Goal: Find specific page/section: Find specific page/section

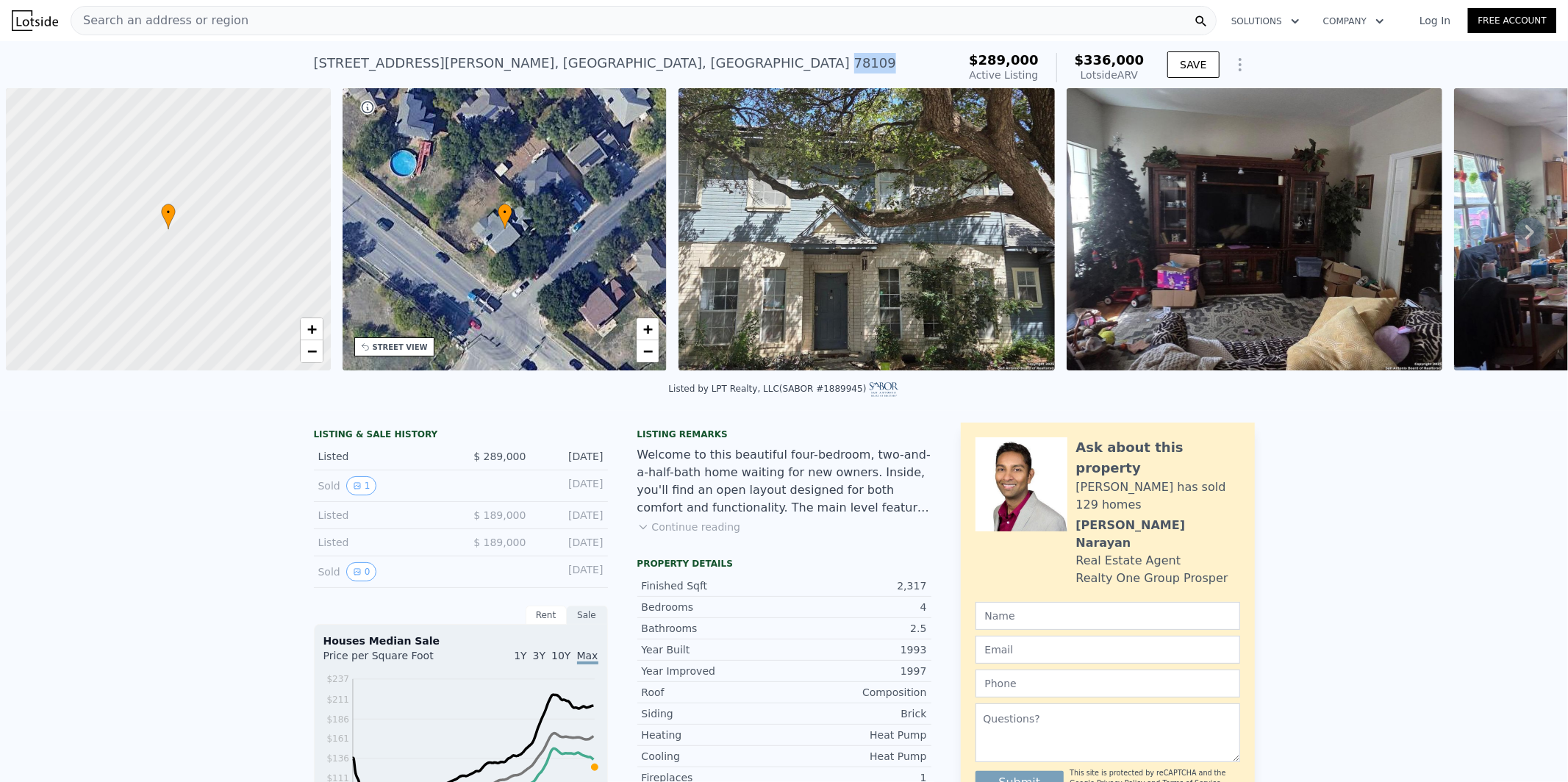
scroll to position [0, 5]
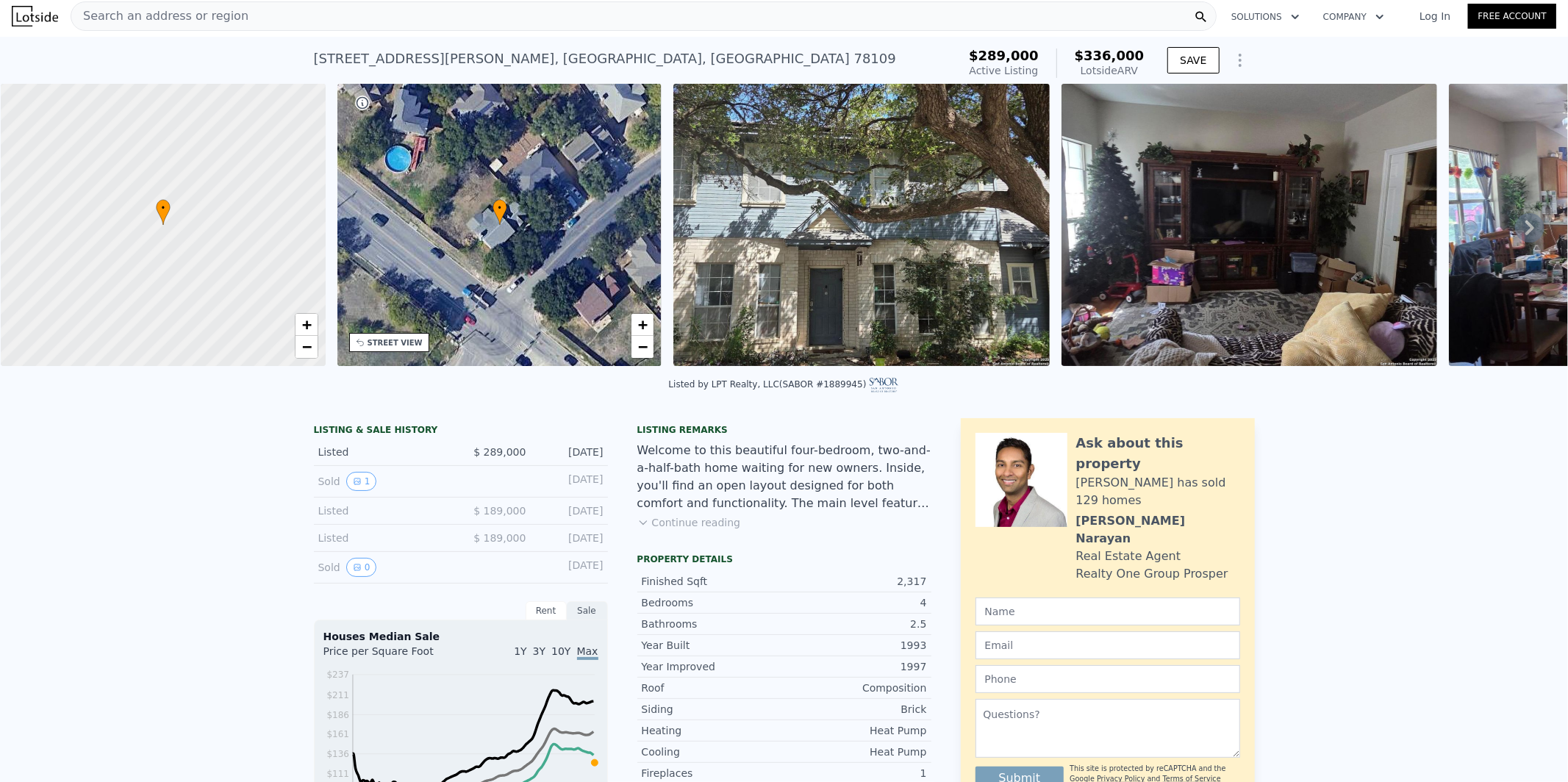
click at [1130, 19] on div "Search an address or region" at bounding box center [644, 17] width 1146 height 30
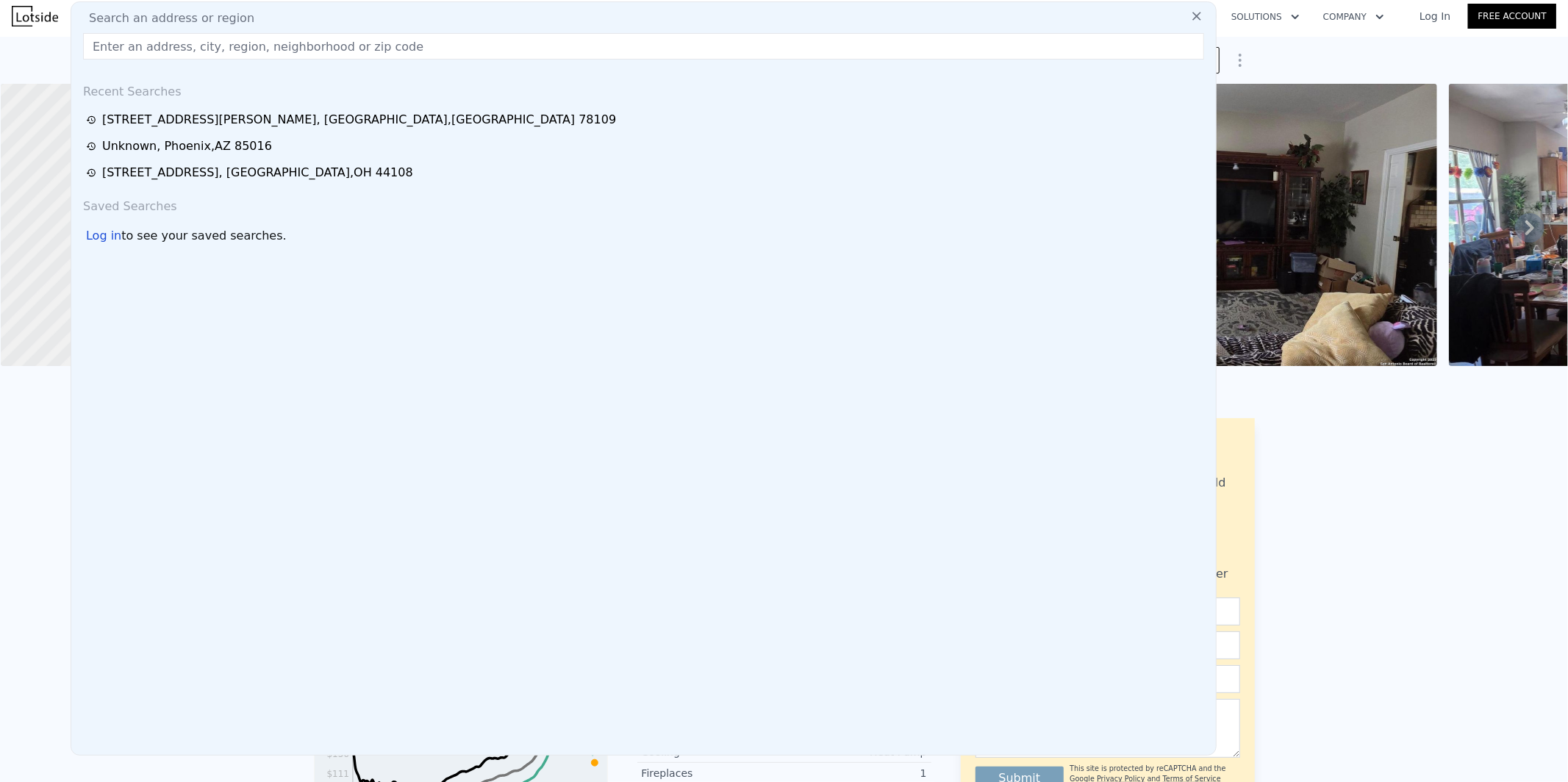
click at [1130, 17] on div "Search an address or region" at bounding box center [643, 18] width 1133 height 17
click at [793, 49] on input "text" at bounding box center [643, 46] width 1121 height 26
paste input "[STREET_ADDRESS]"
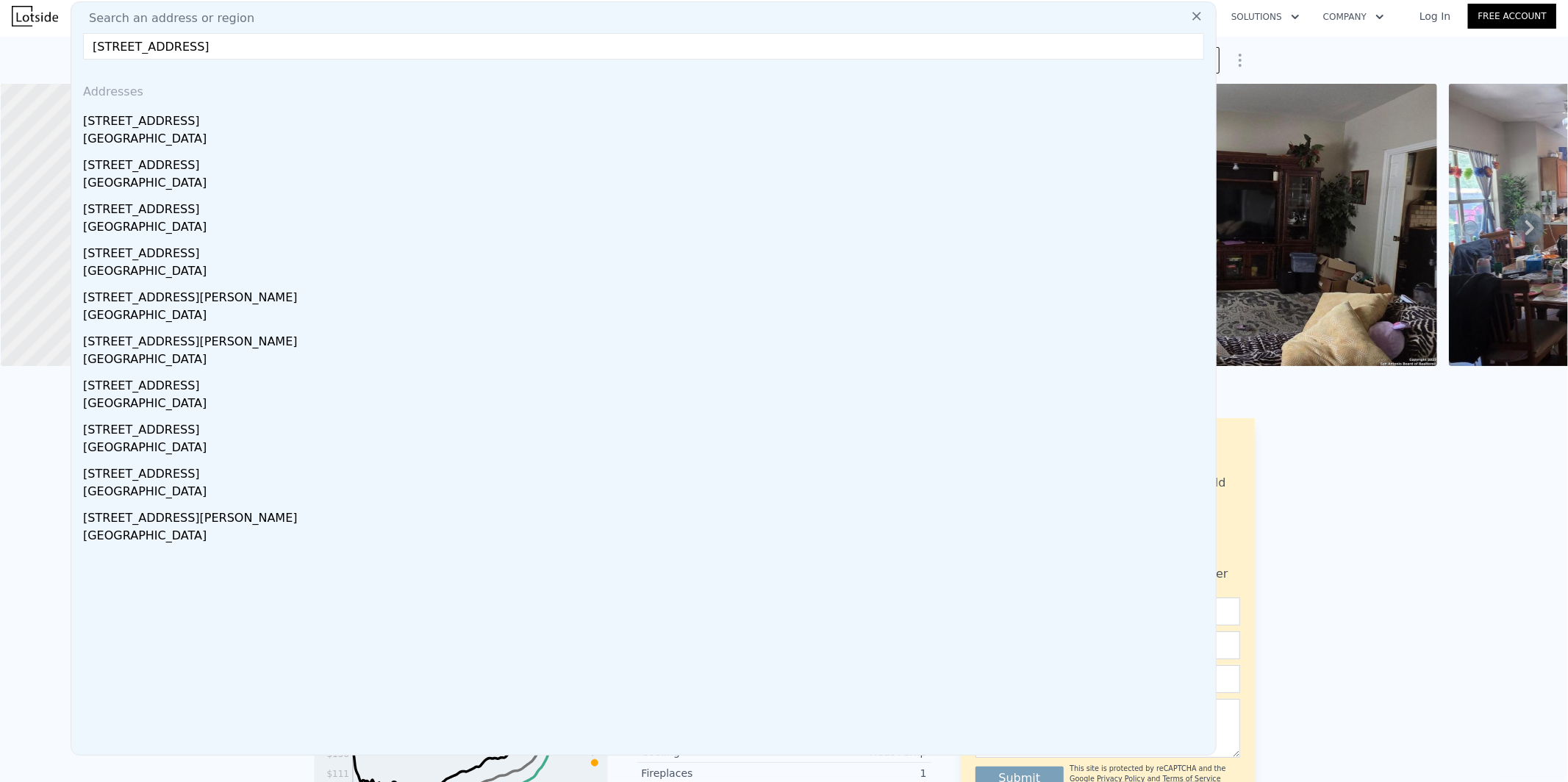
type input "[STREET_ADDRESS]"
click at [297, 135] on div "[GEOGRAPHIC_DATA]" at bounding box center [646, 141] width 1127 height 21
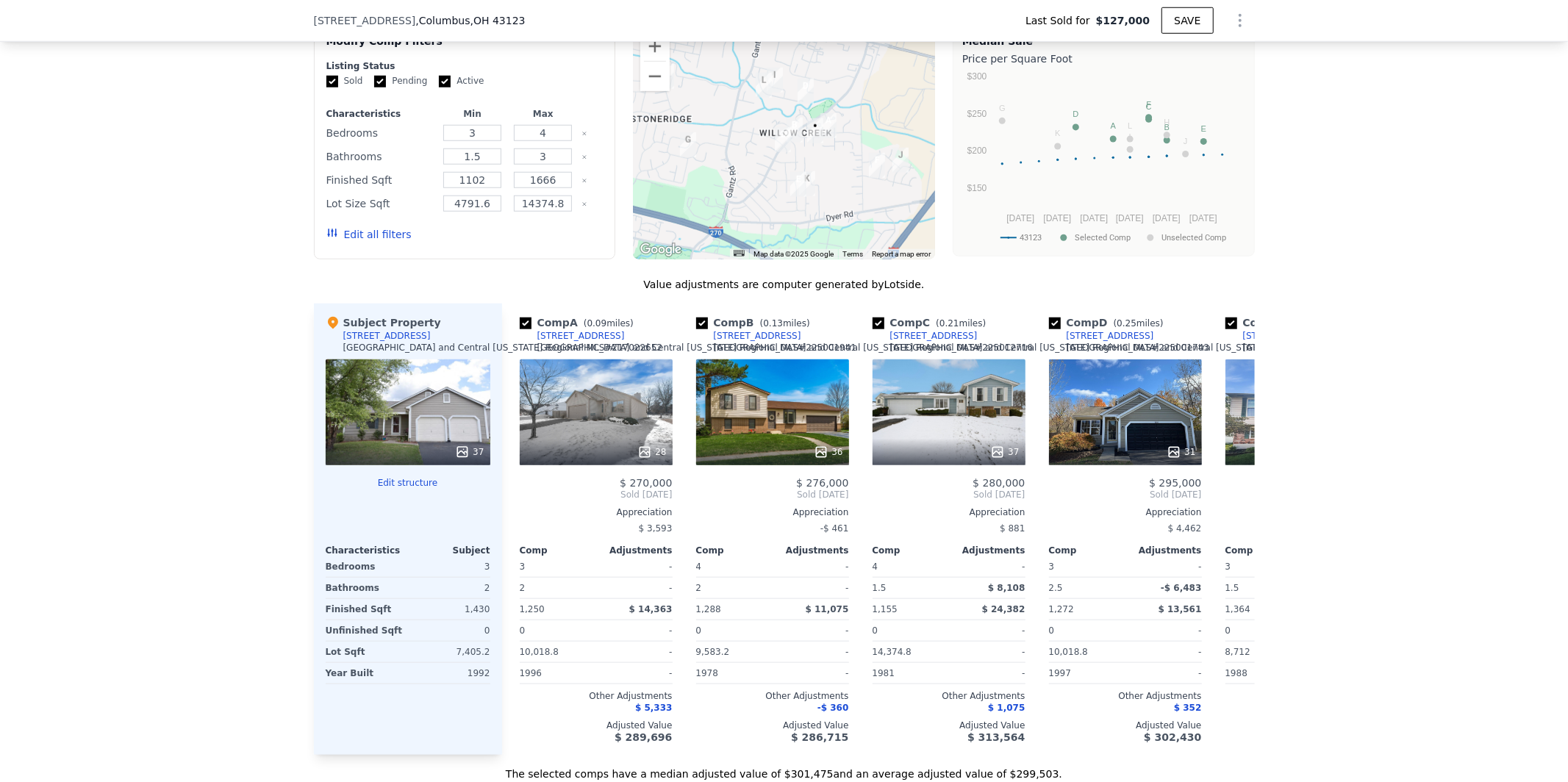
scroll to position [1288, 0]
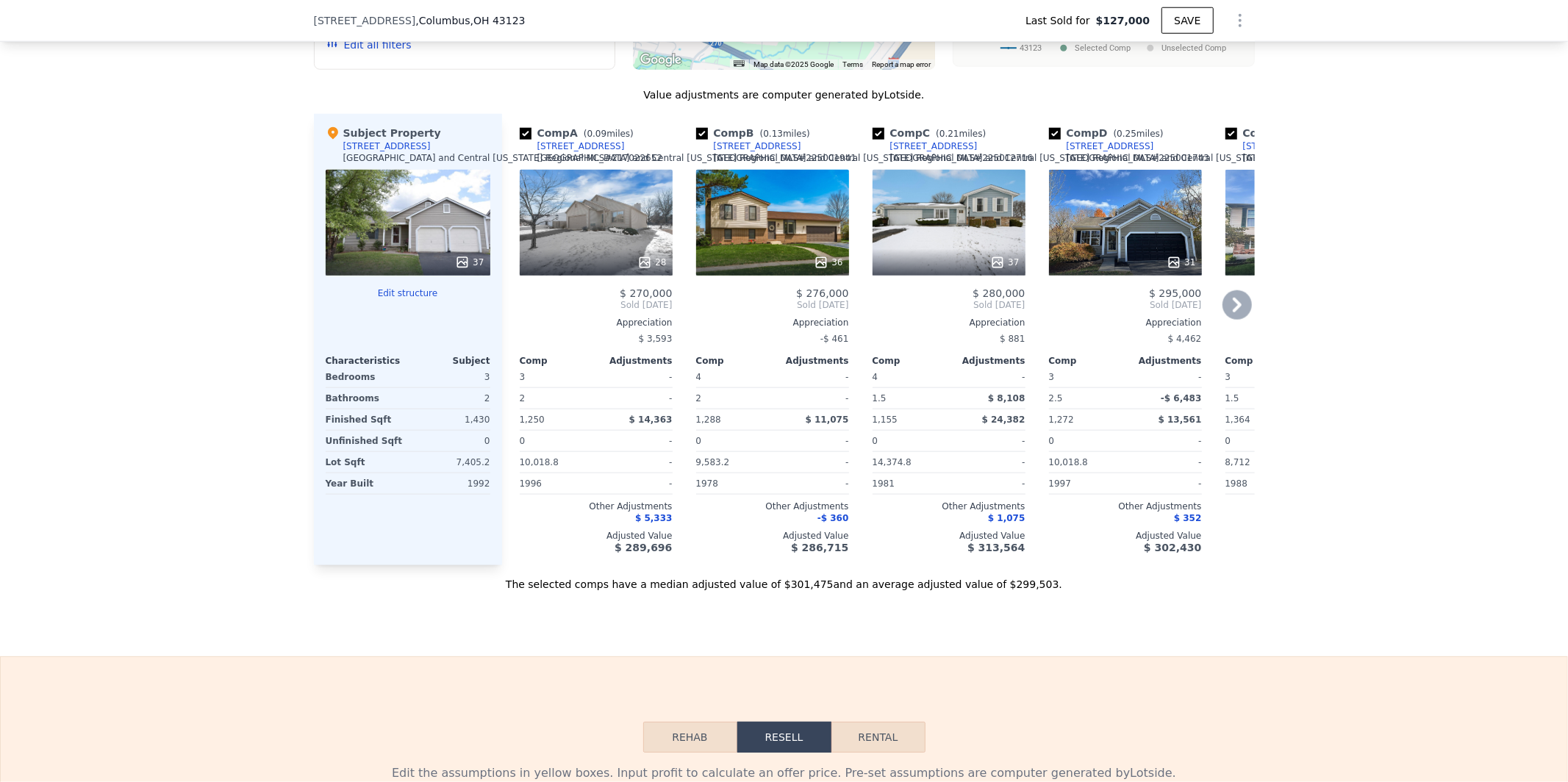
click at [1233, 313] on icon at bounding box center [1237, 305] width 9 height 15
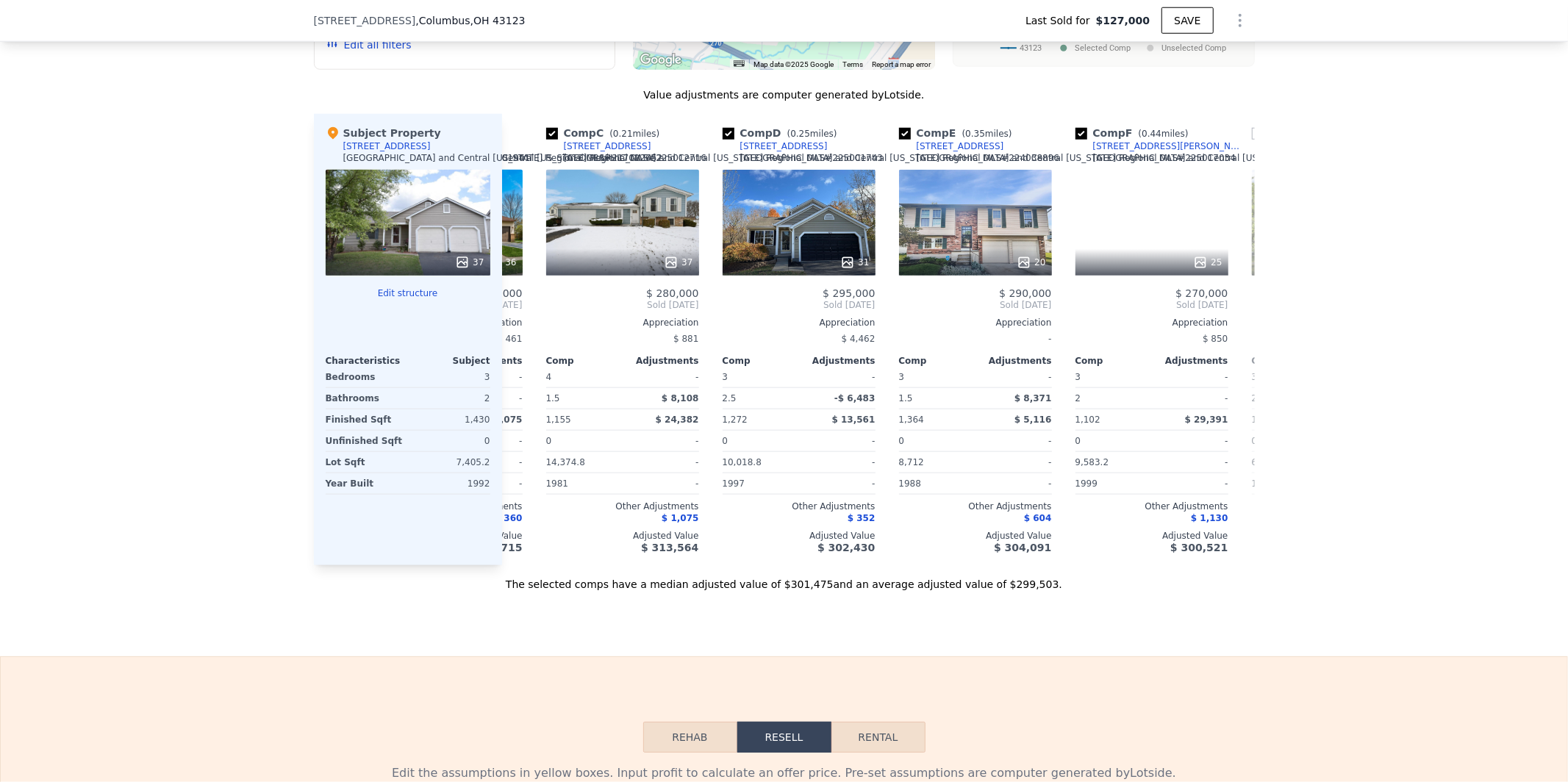
scroll to position [0, 353]
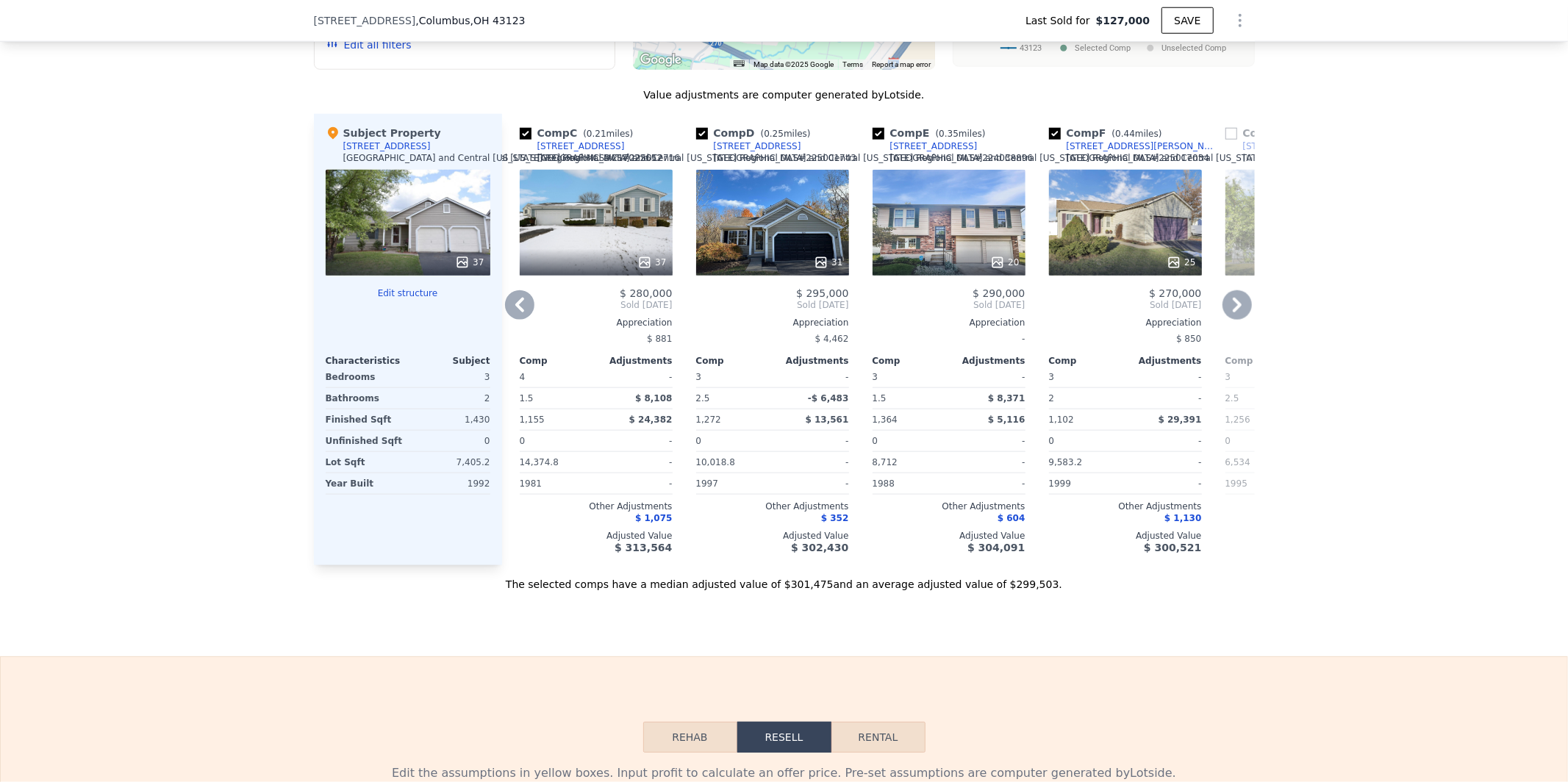
click at [1233, 313] on icon at bounding box center [1237, 305] width 9 height 15
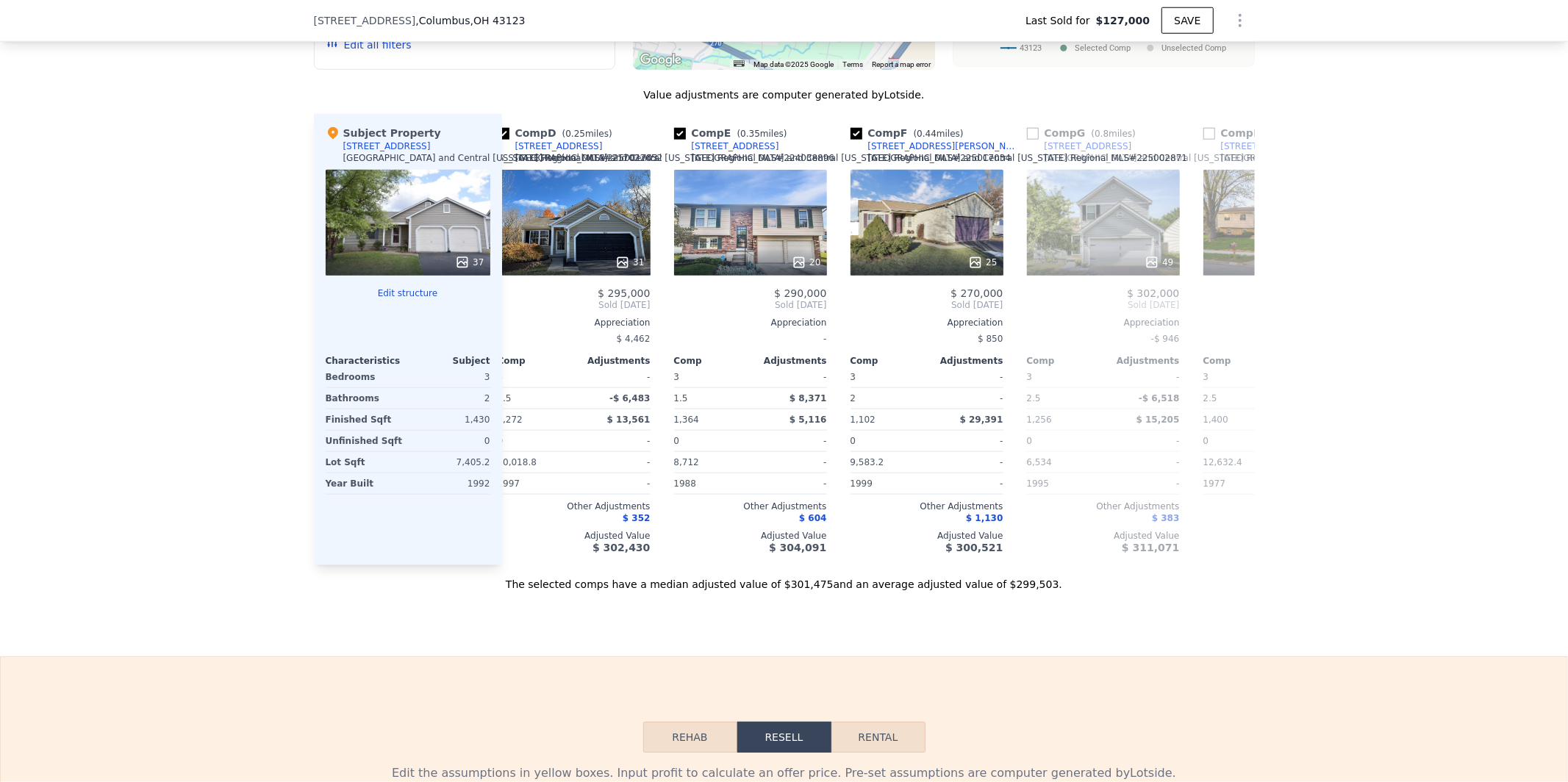
scroll to position [0, 706]
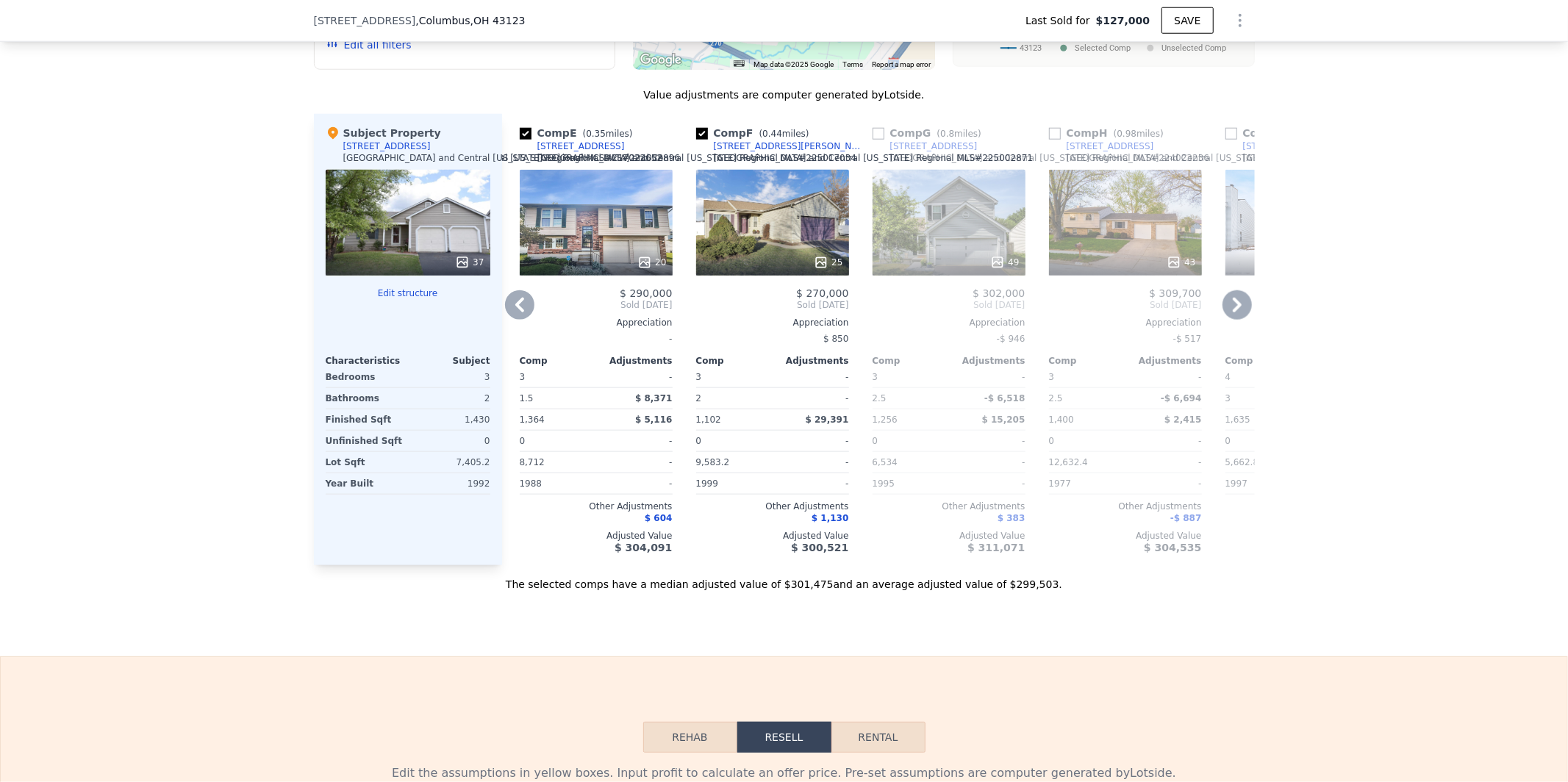
click at [1233, 313] on icon at bounding box center [1237, 305] width 9 height 15
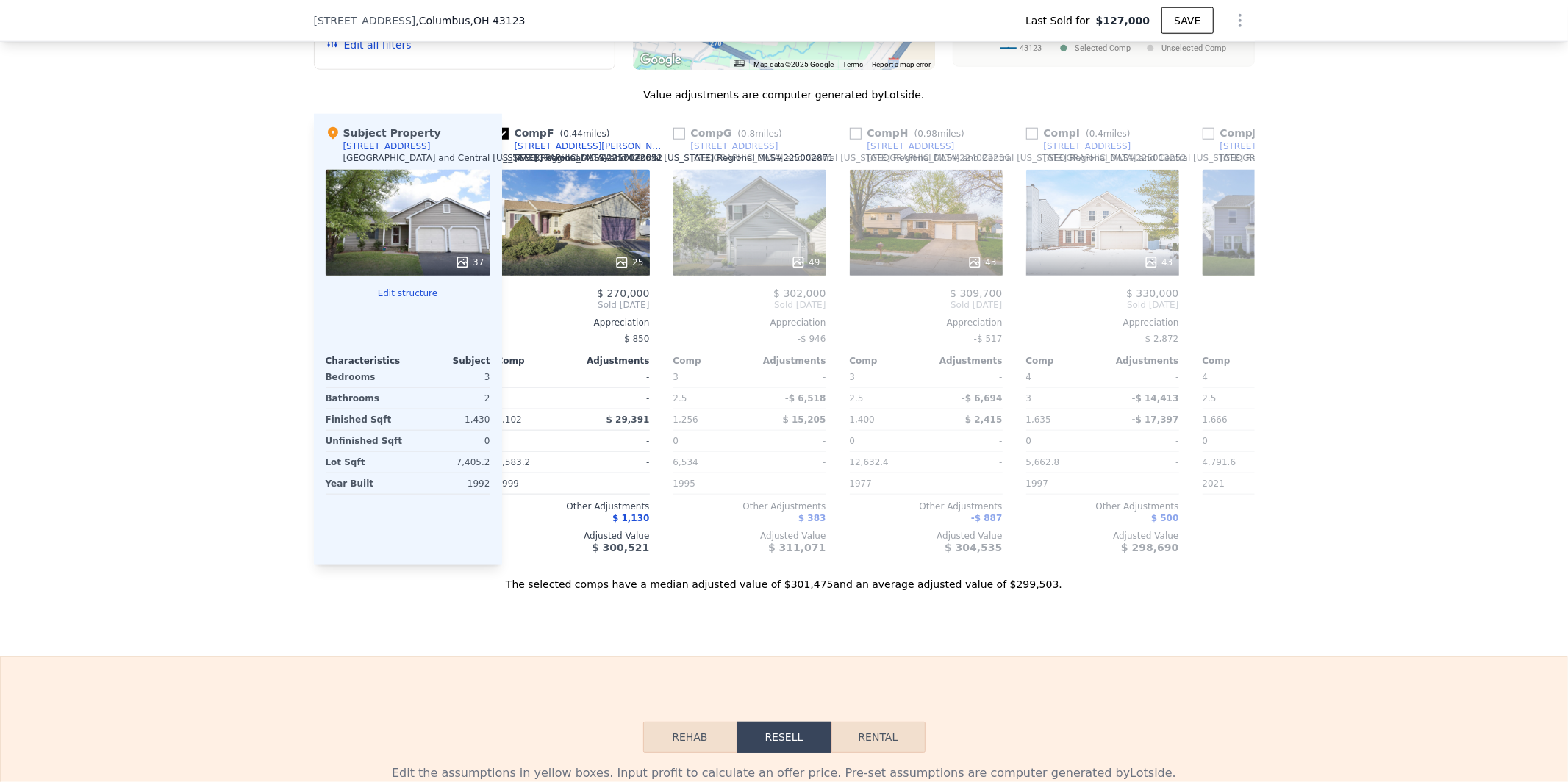
scroll to position [0, 1059]
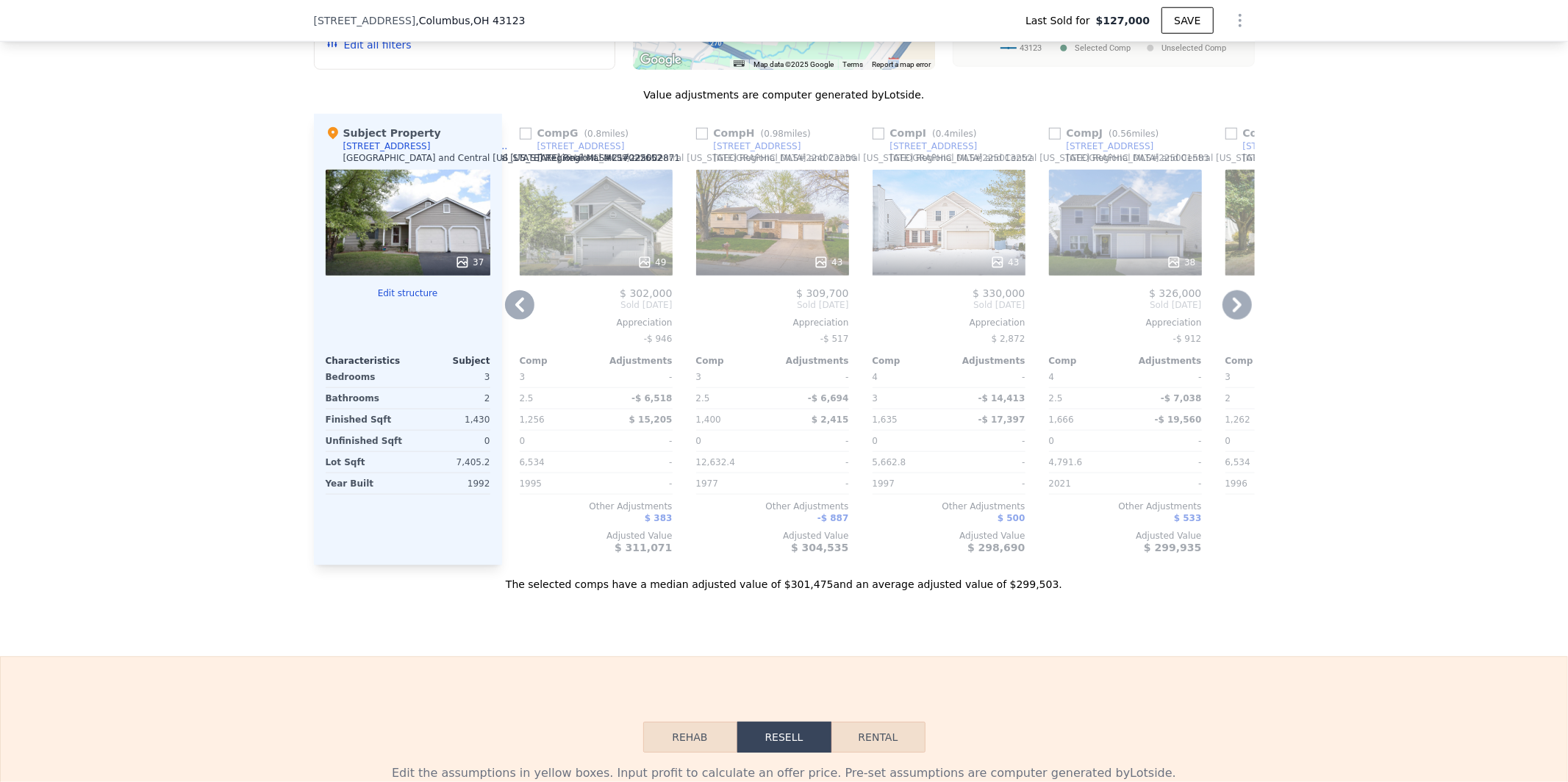
click at [1233, 313] on icon at bounding box center [1237, 305] width 9 height 15
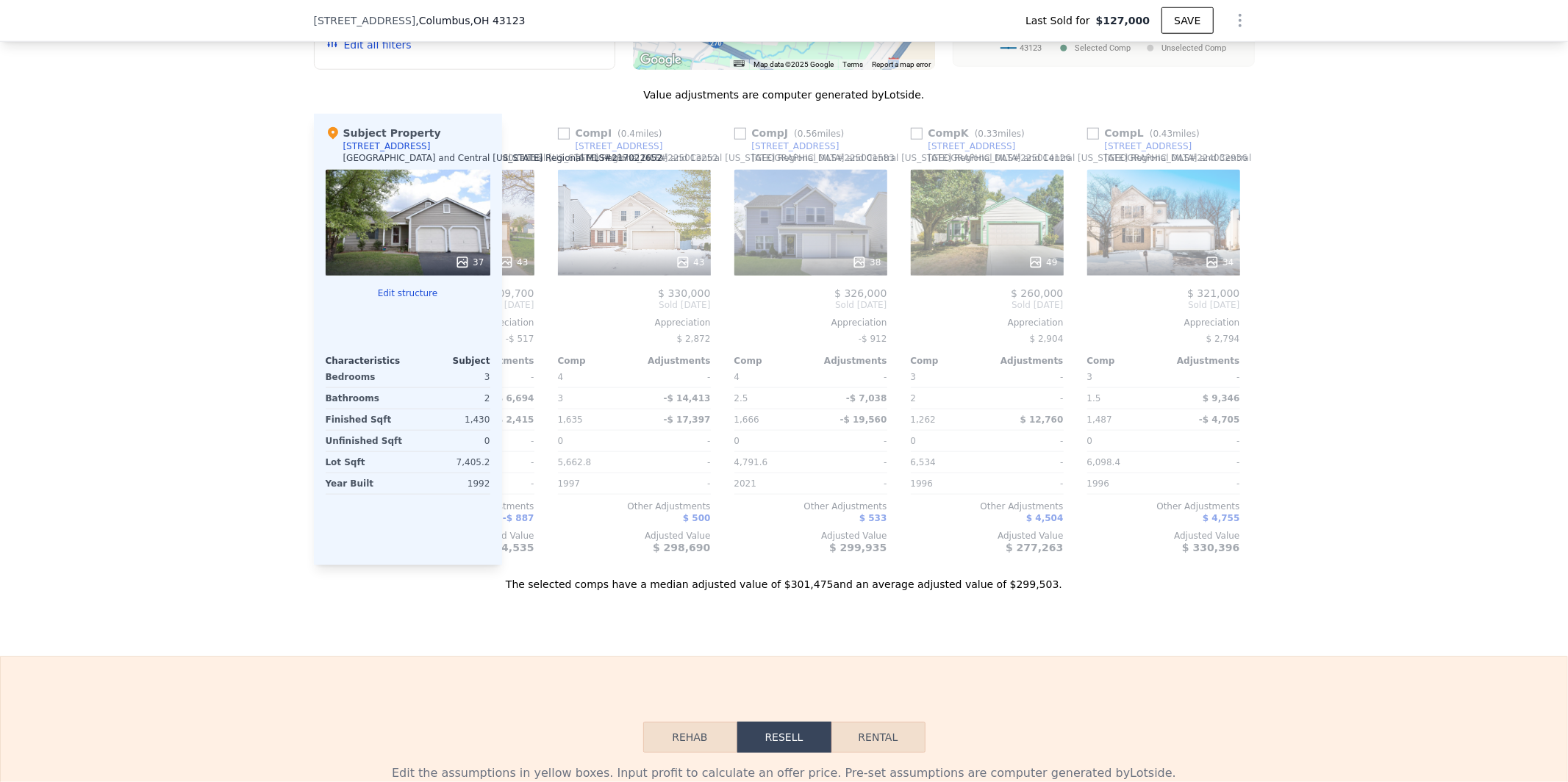
scroll to position [0, 1412]
